Goal: Check status: Check status

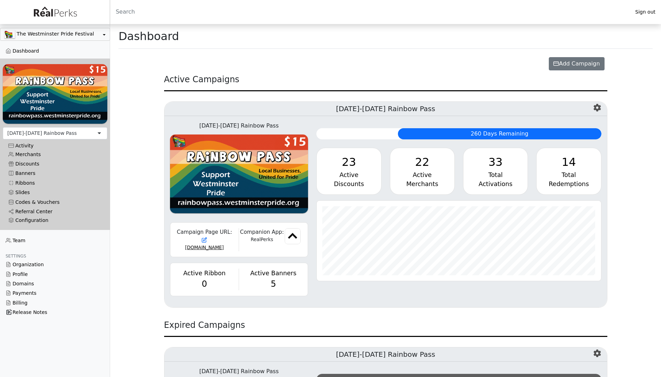
scroll to position [80, 284]
click at [555, 171] on div "Total" at bounding box center [568, 174] width 53 height 9
click at [489, 171] on div "Total" at bounding box center [495, 174] width 53 height 9
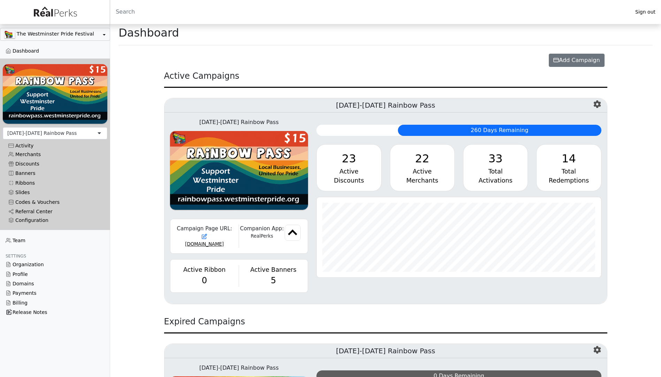
scroll to position [0, 0]
